Goal: Find specific page/section: Find specific page/section

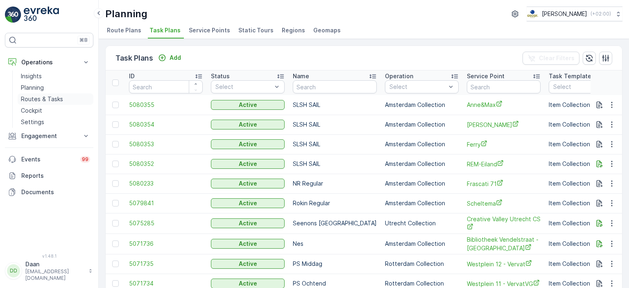
click at [36, 98] on p "Routes & Tasks" at bounding box center [42, 99] width 42 height 8
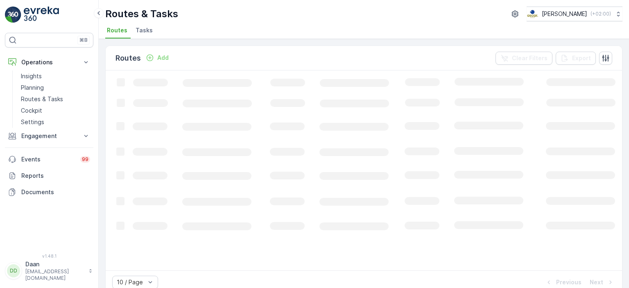
click at [141, 35] on li "Tasks" at bounding box center [145, 32] width 22 height 14
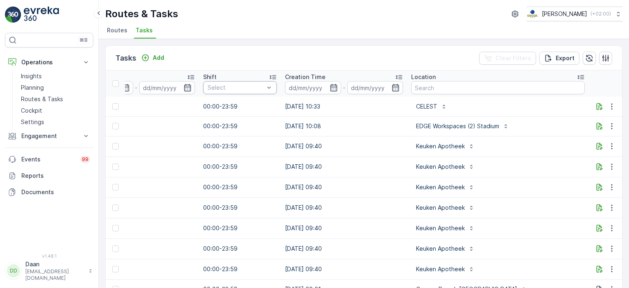
scroll to position [0, 523]
click at [480, 89] on input "text" at bounding box center [496, 87] width 174 height 13
type input "FEinx"
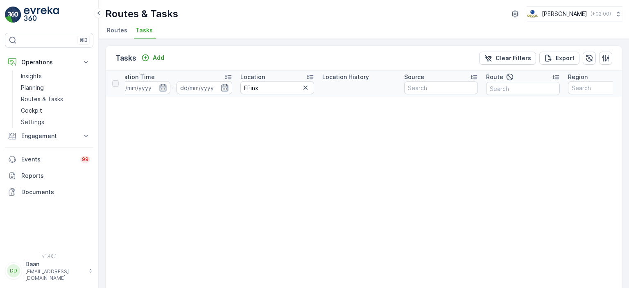
scroll to position [0, 677]
click at [272, 89] on input "FEinx" at bounding box center [277, 87] width 74 height 13
type input "Fenix"
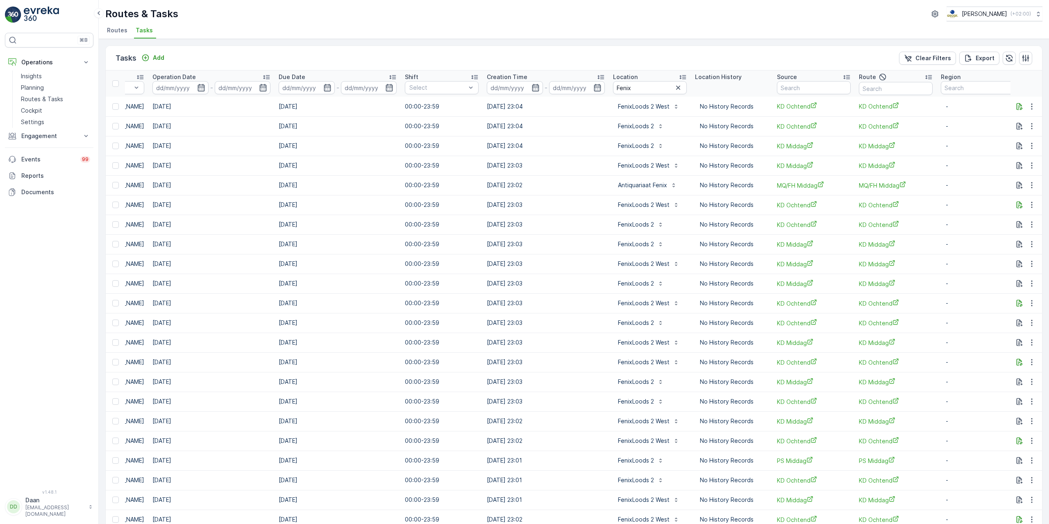
scroll to position [0, 323]
click at [629, 86] on icon "button" at bounding box center [674, 88] width 8 height 8
click at [629, 87] on input "text" at bounding box center [646, 87] width 74 height 13
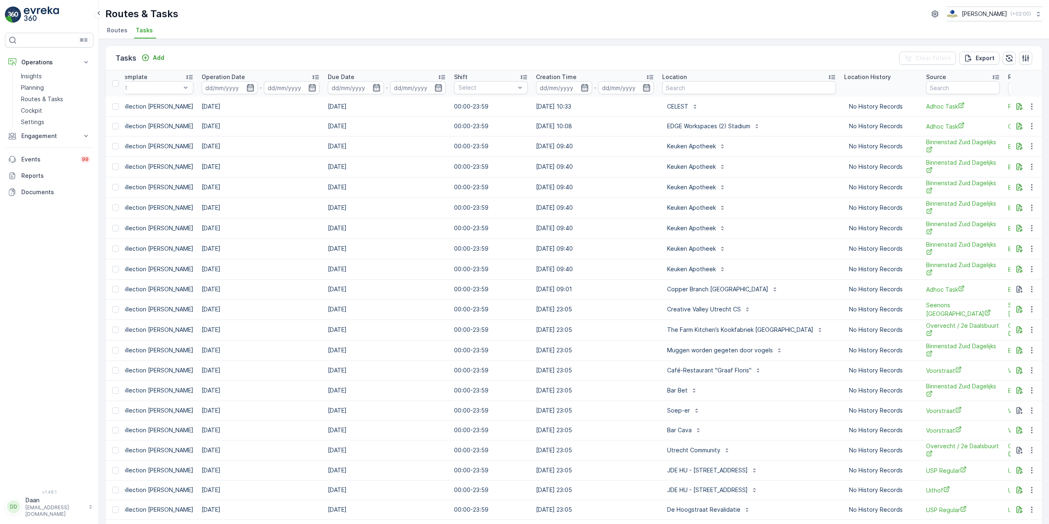
scroll to position [0, 271]
click at [629, 86] on input "text" at bounding box center [748, 87] width 174 height 13
type input "Keuken"
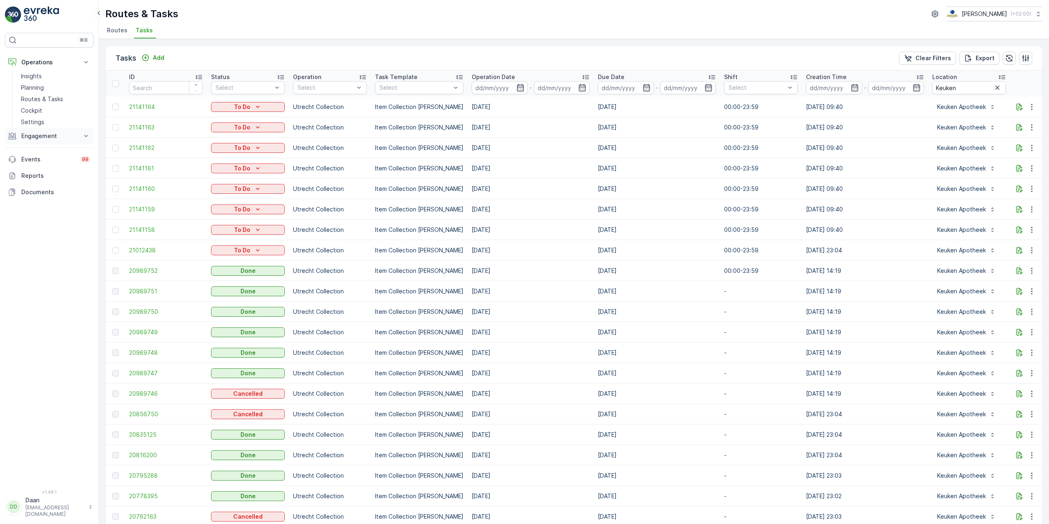
click at [76, 139] on p "Engagement" at bounding box center [49, 136] width 56 height 8
click at [61, 114] on link "Cockpit" at bounding box center [56, 110] width 76 height 11
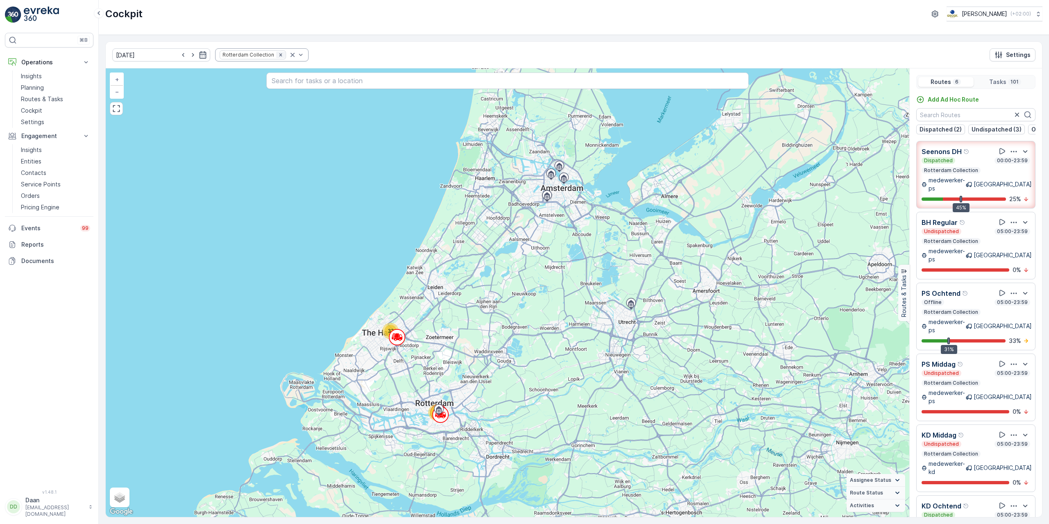
click at [276, 55] on div "Remove Rotterdam Collection" at bounding box center [280, 55] width 9 height 7
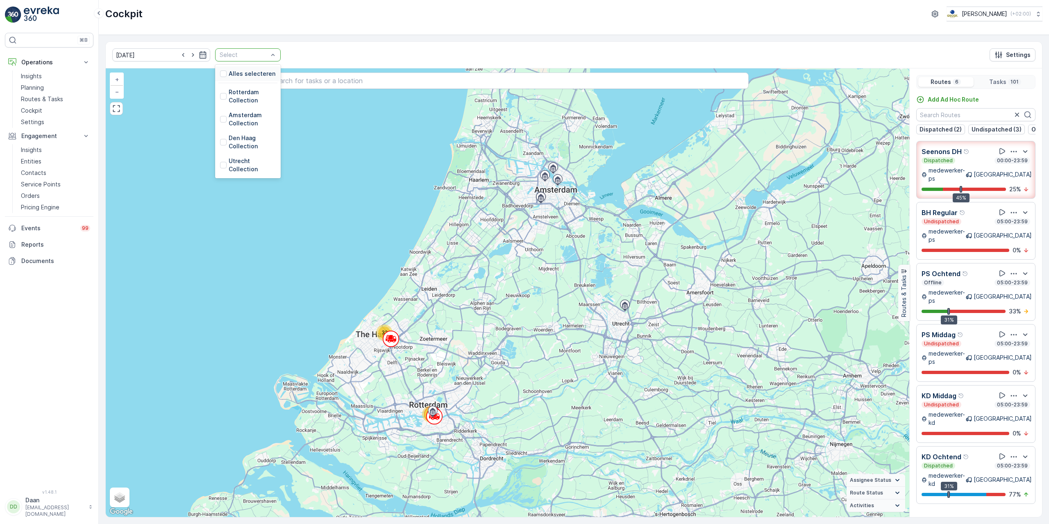
click at [271, 55] on div "Select" at bounding box center [248, 54] width 66 height 13
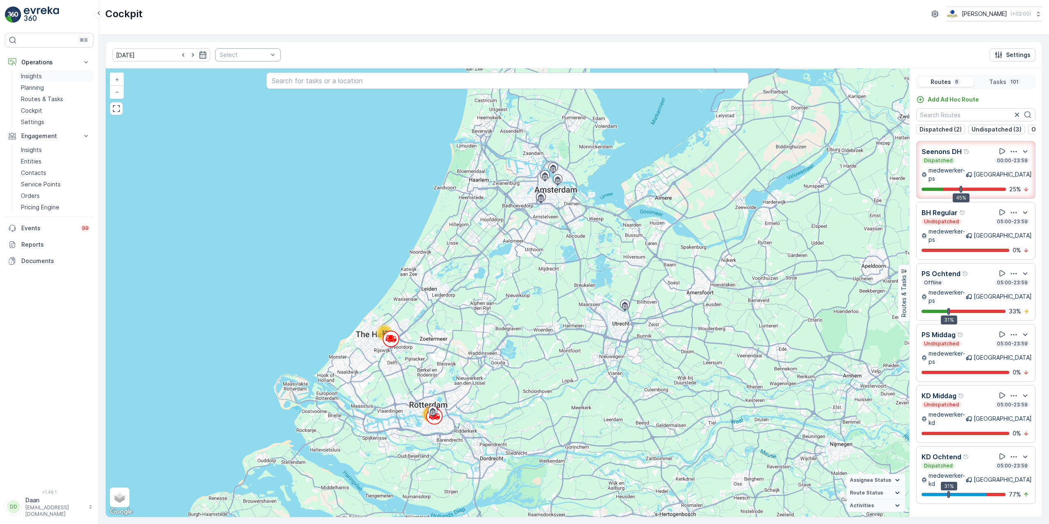
click at [56, 77] on link "Insights" at bounding box center [56, 75] width 76 height 11
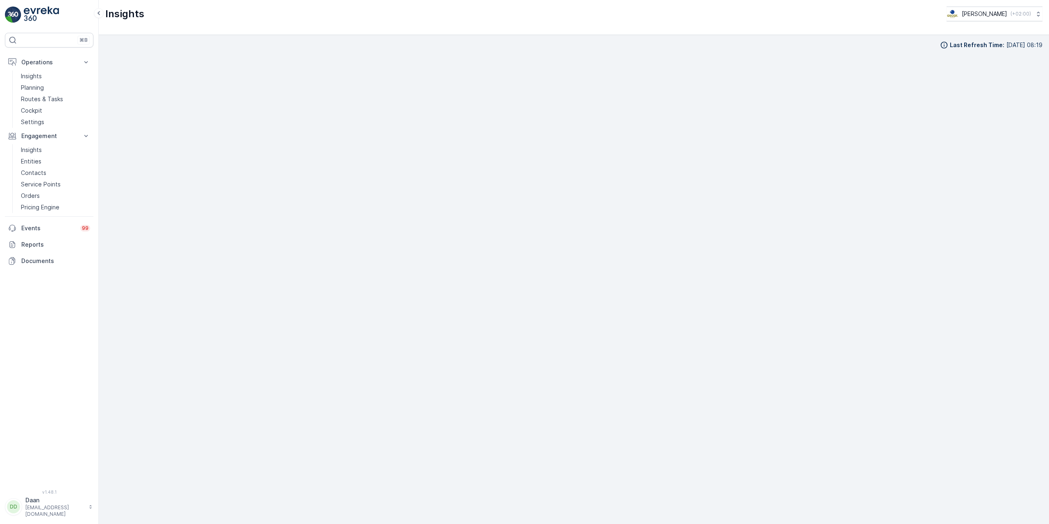
scroll to position [9, 0]
